Goal: Information Seeking & Learning: Learn about a topic

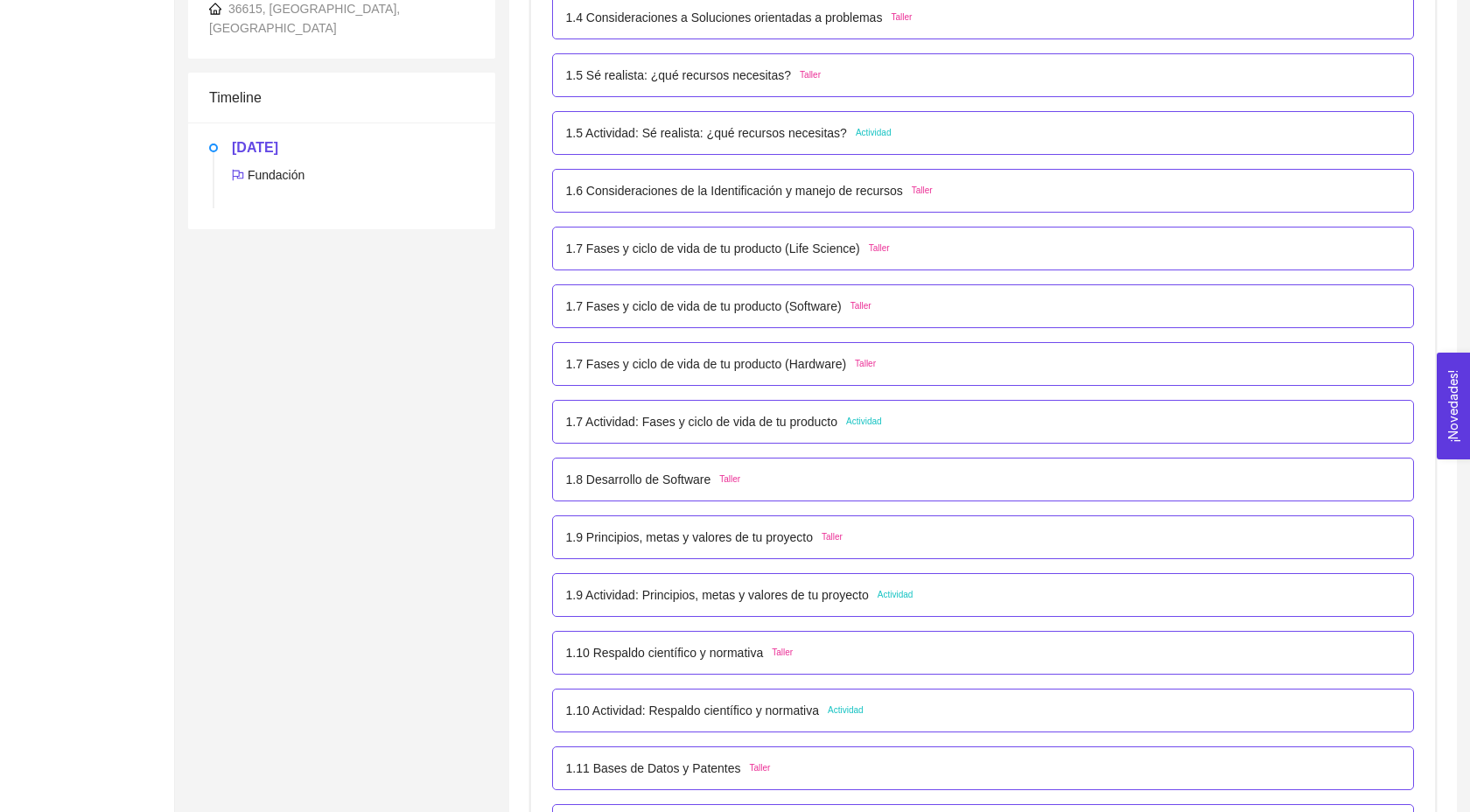
scroll to position [678, 0]
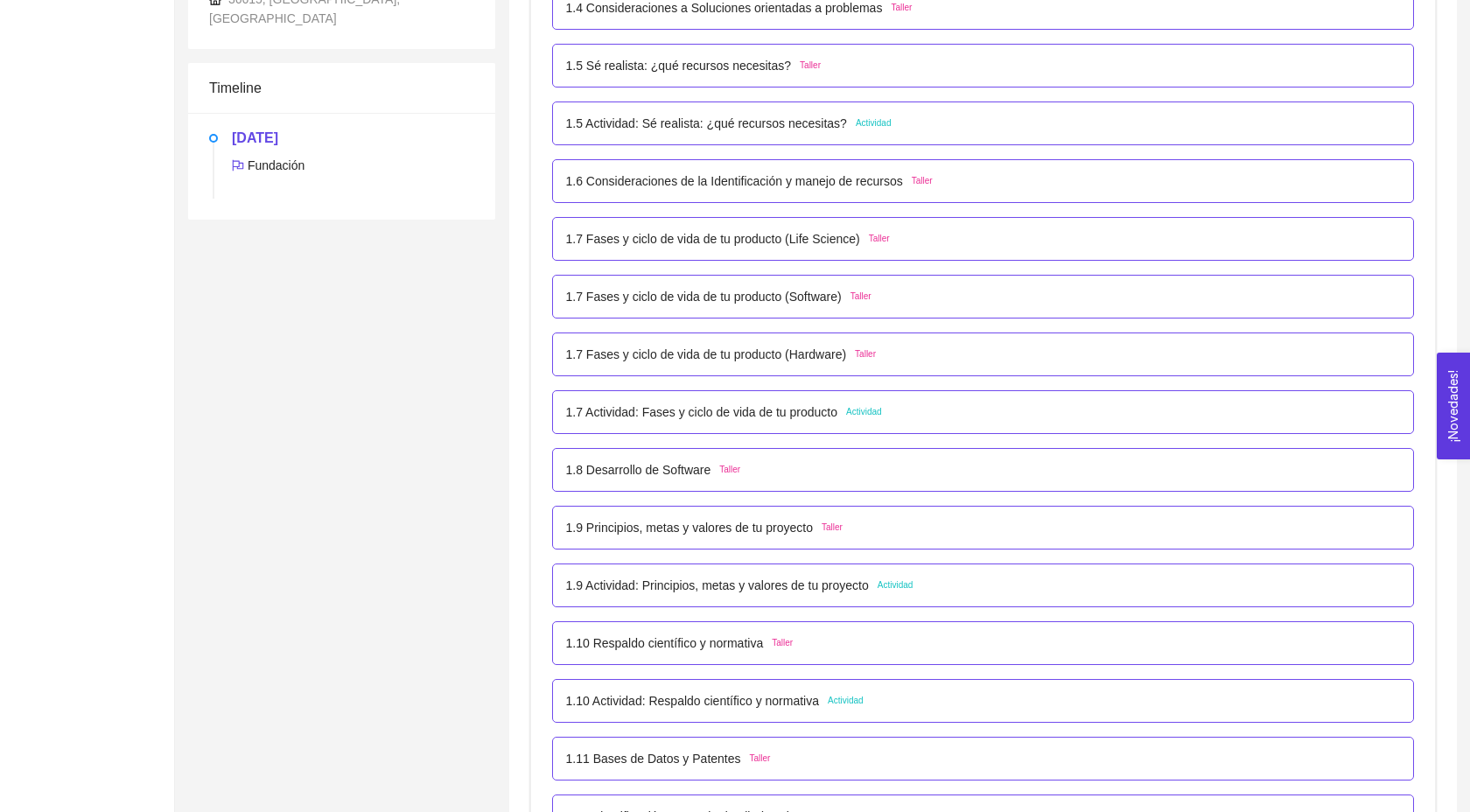
click at [663, 653] on p "1.10 Respaldo científico y normativa" at bounding box center [665, 642] width 198 height 19
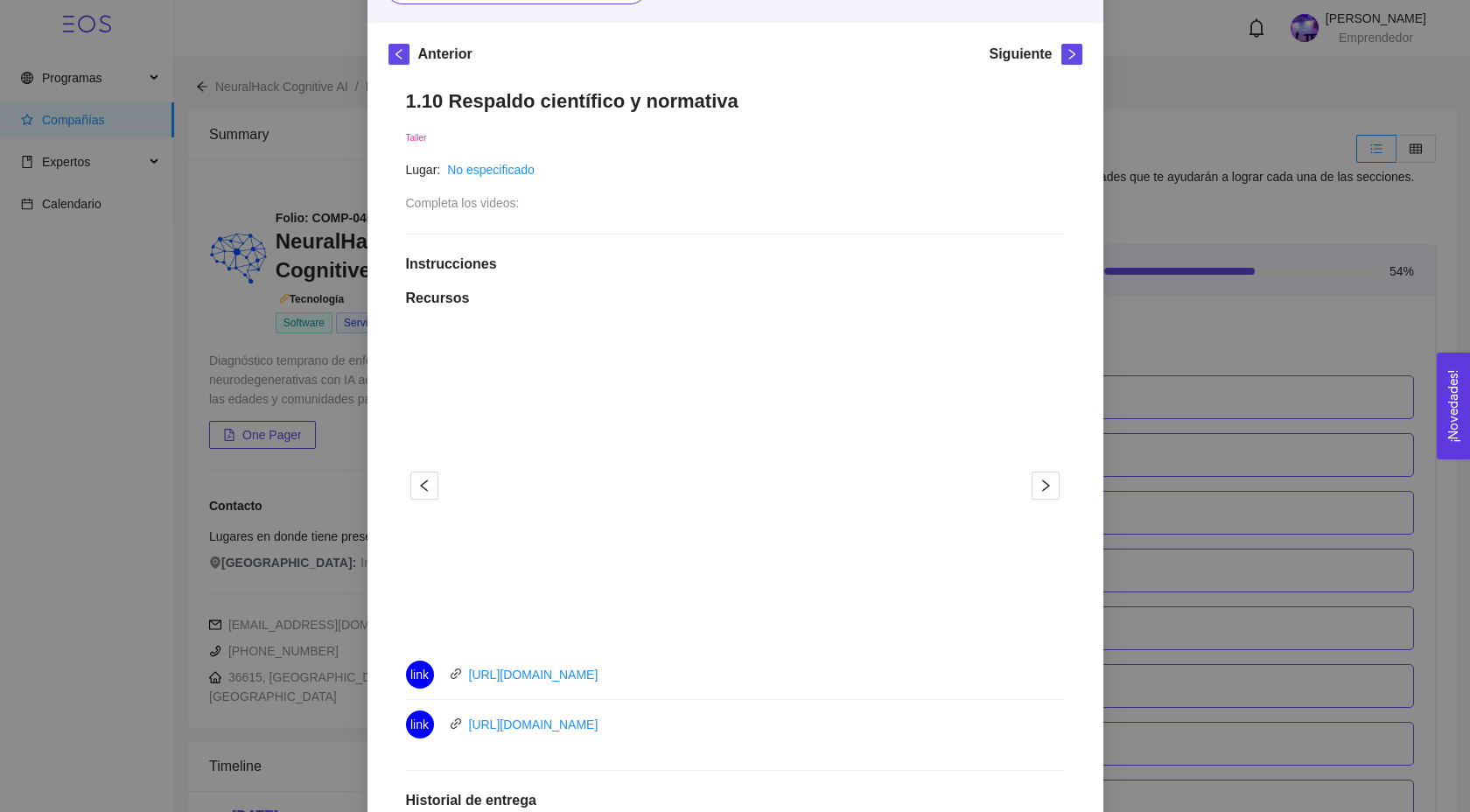
scroll to position [225, 0]
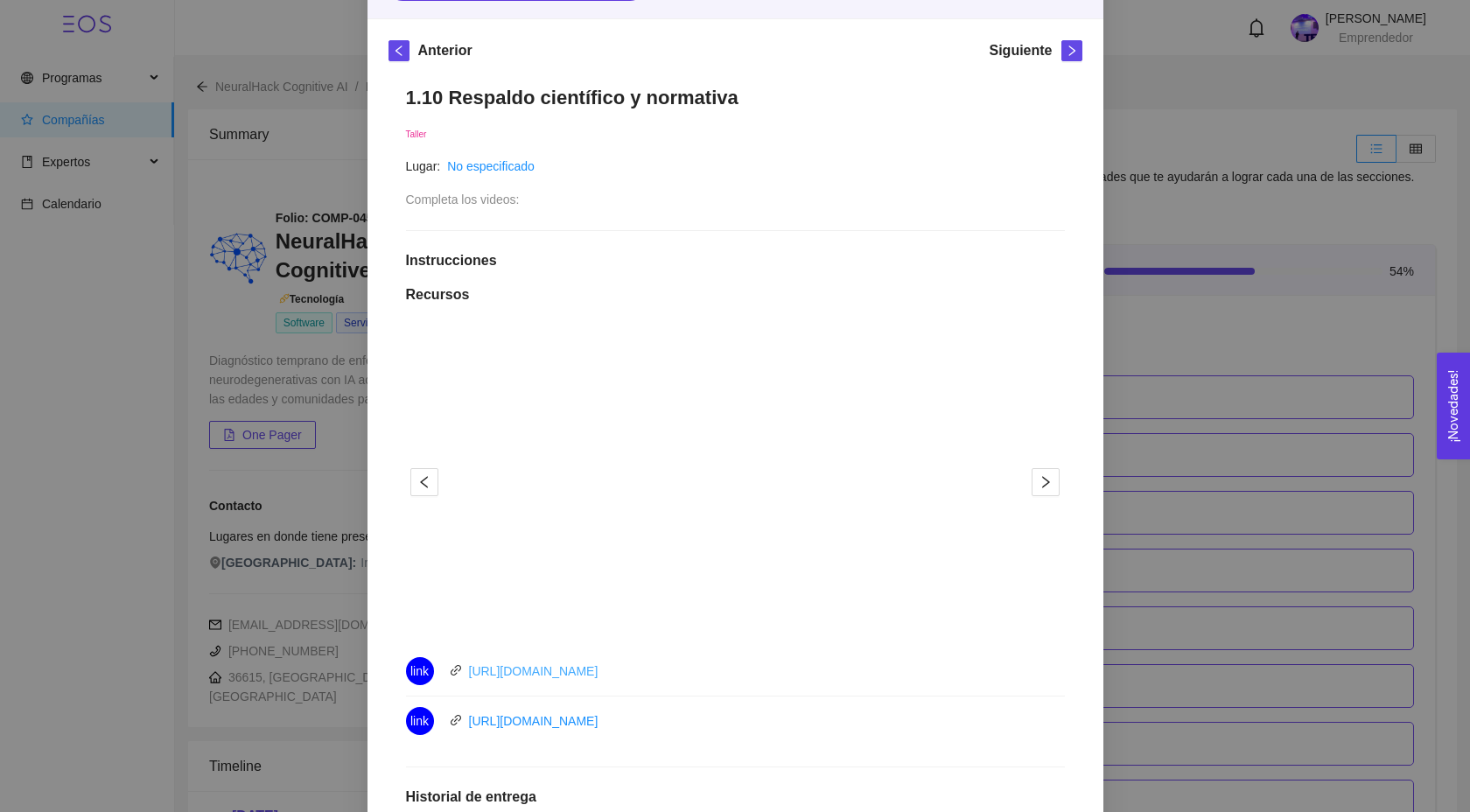
click at [576, 667] on link "[URL][DOMAIN_NAME]" at bounding box center [534, 671] width 129 height 14
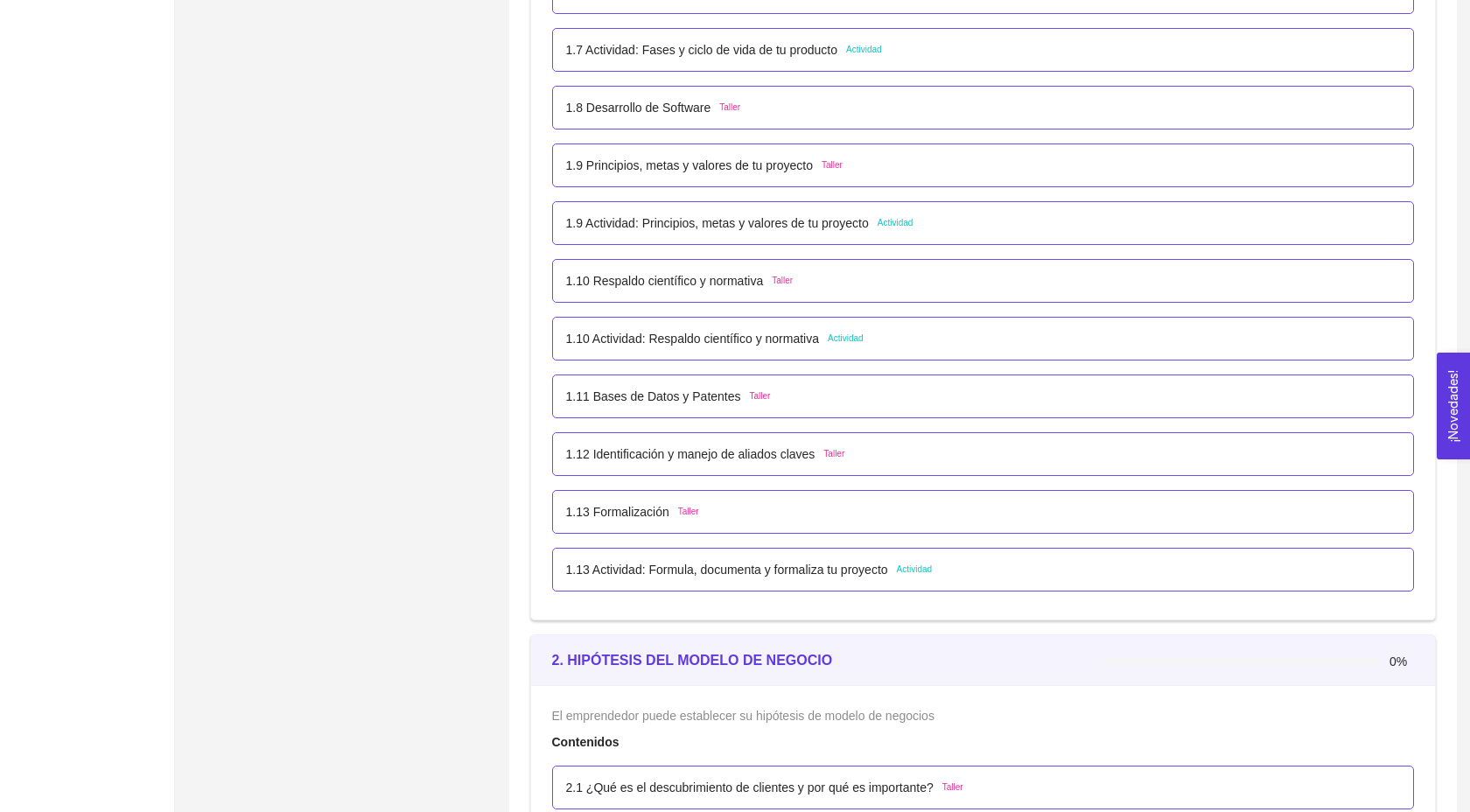
scroll to position [1052, 0]
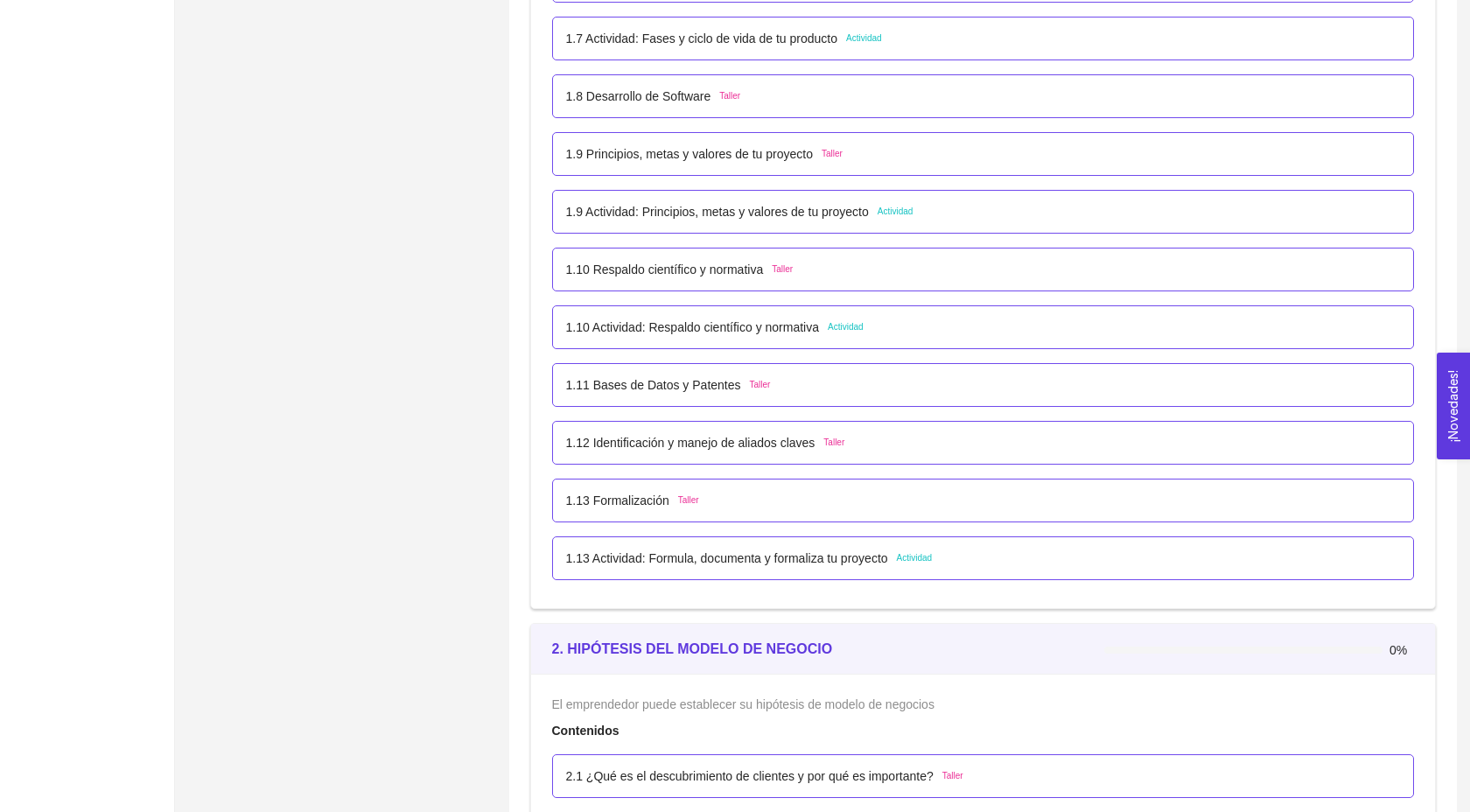
click at [634, 279] on p "1.10 Respaldo científico y normativa" at bounding box center [665, 268] width 198 height 19
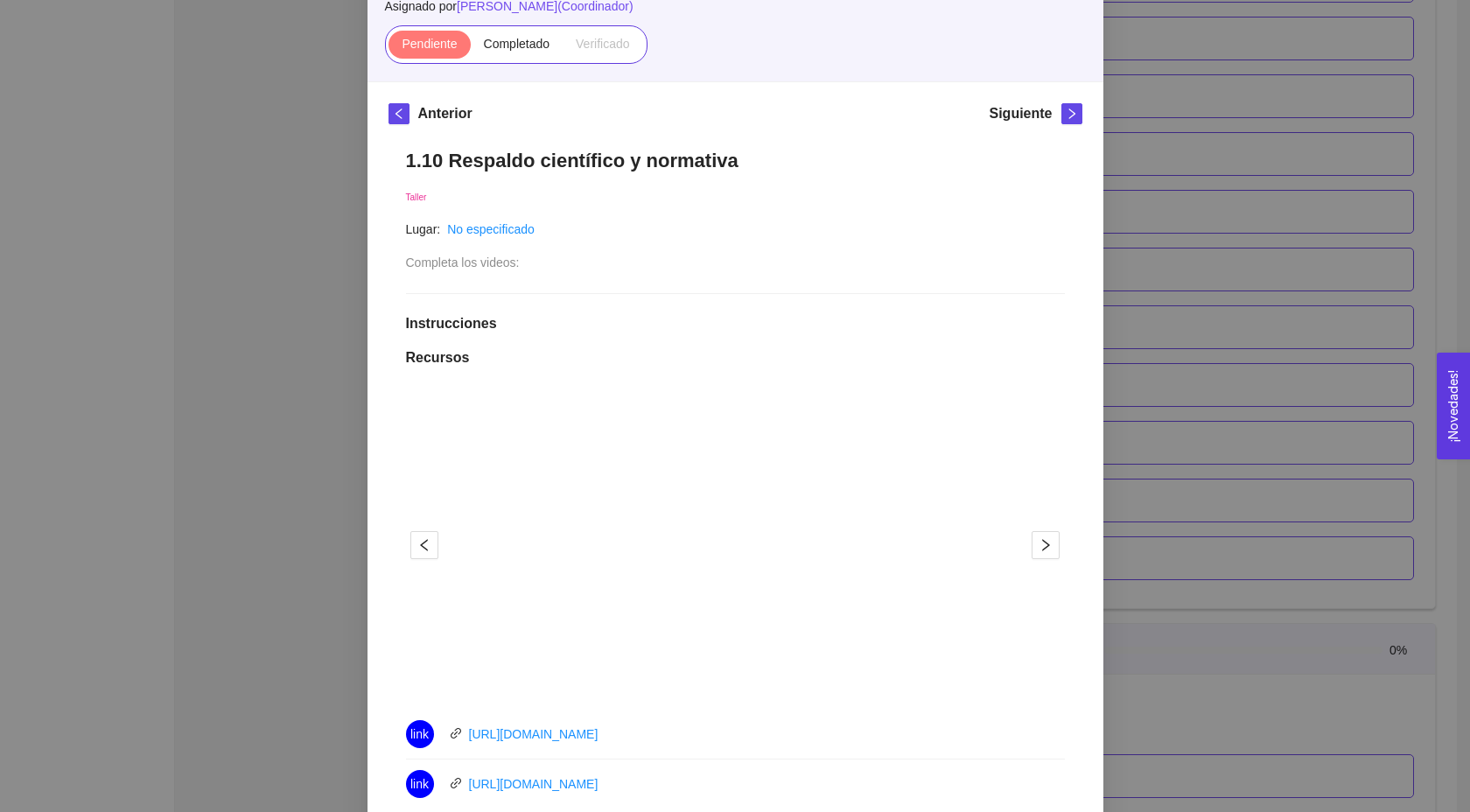
scroll to position [567, 0]
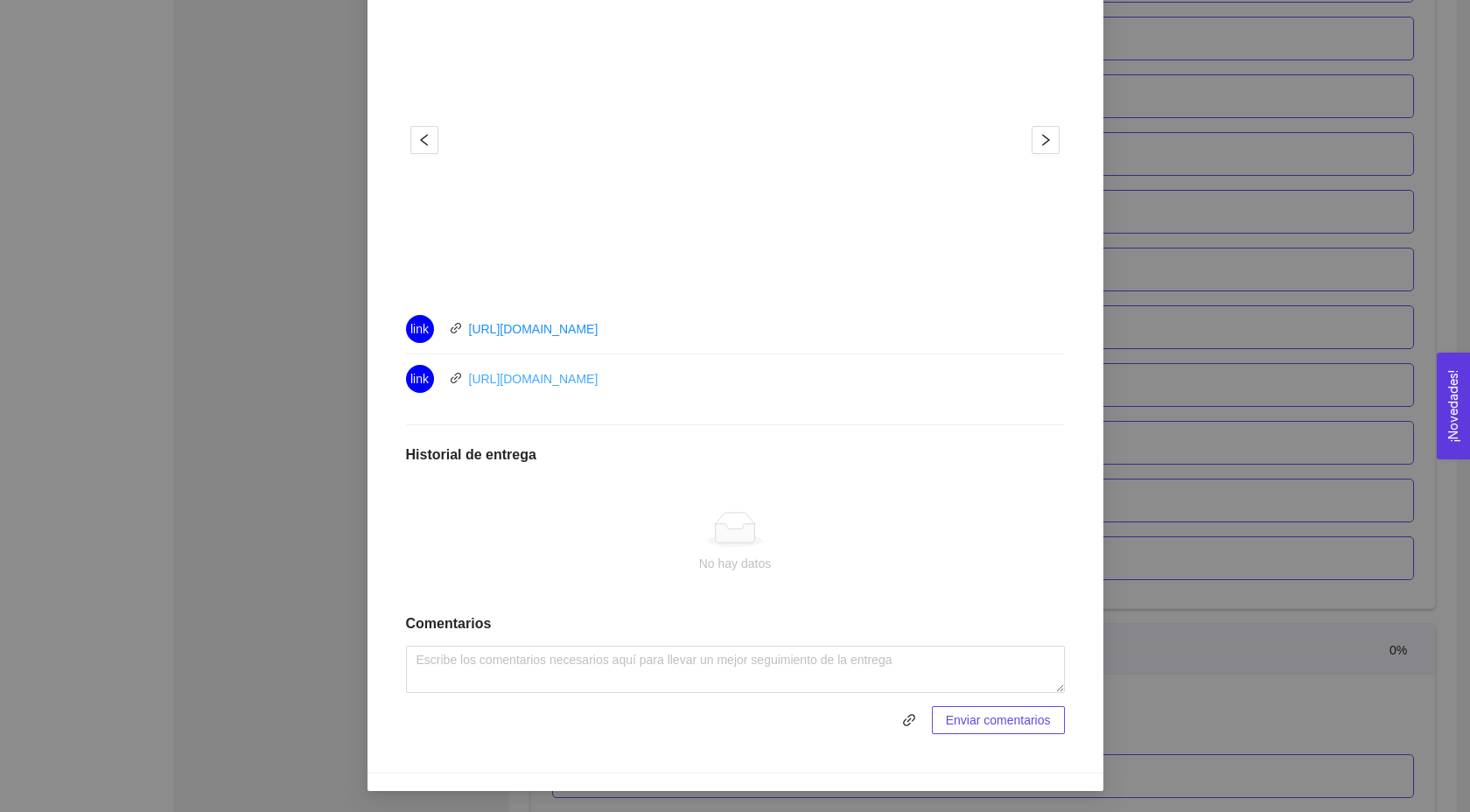
click at [471, 380] on link "[URL][DOMAIN_NAME]" at bounding box center [534, 379] width 129 height 14
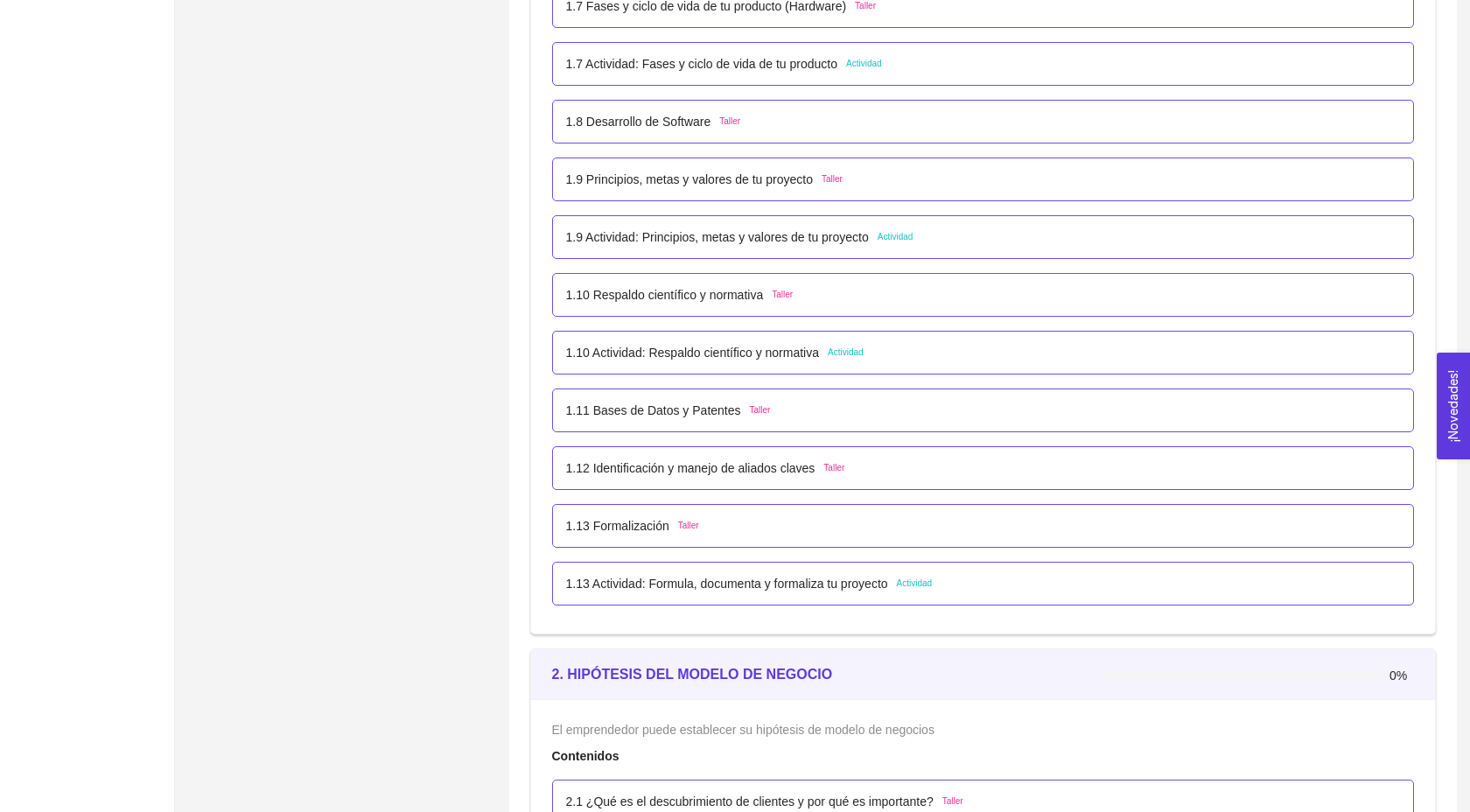
scroll to position [1029, 0]
click at [650, 244] on p "1.9 Actividad: Principios, metas y valores de tu proyecto" at bounding box center [718, 234] width 303 height 19
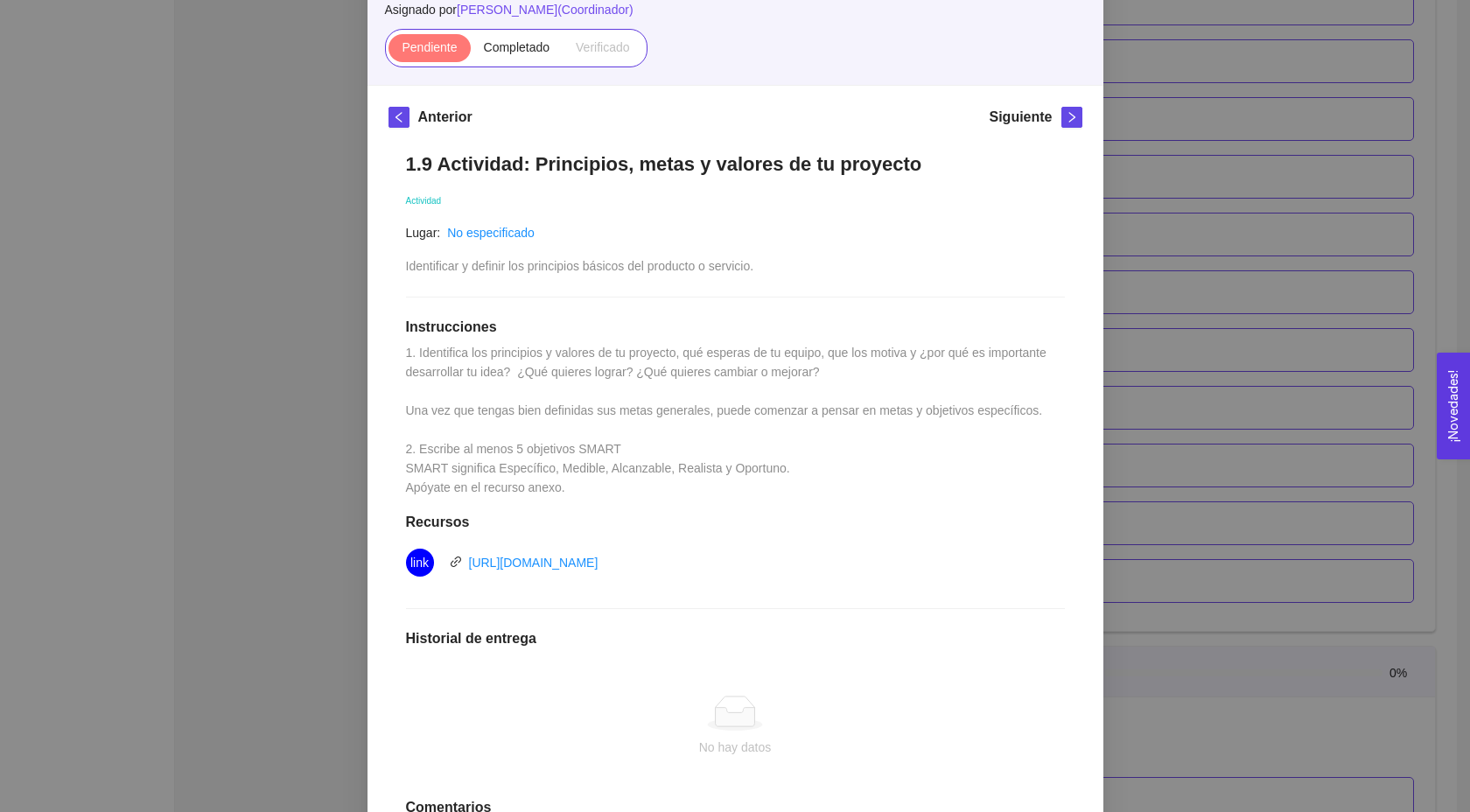
scroll to position [0, 0]
